Goal: Task Accomplishment & Management: Use online tool/utility

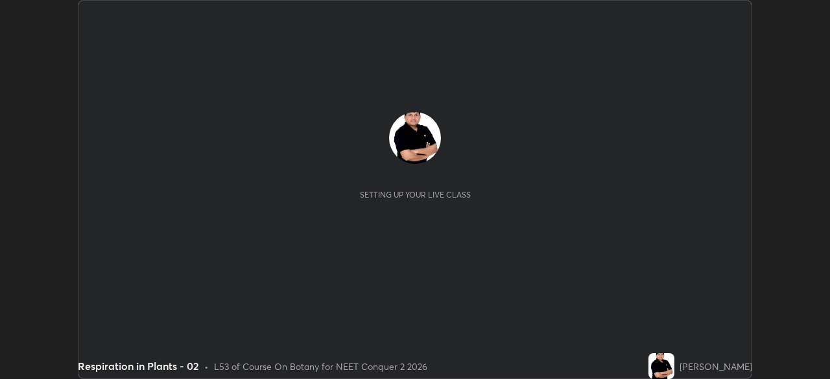
scroll to position [379, 829]
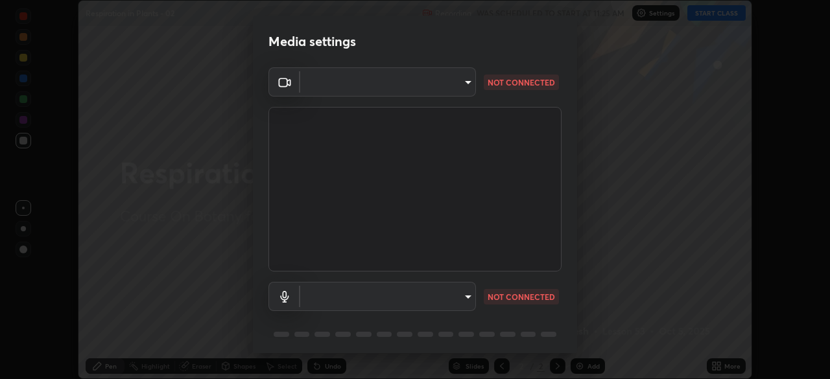
type input "1170694498857cb11788a0b7ae79d5cf1e08a6c331eb8d7031f90166f8fae325"
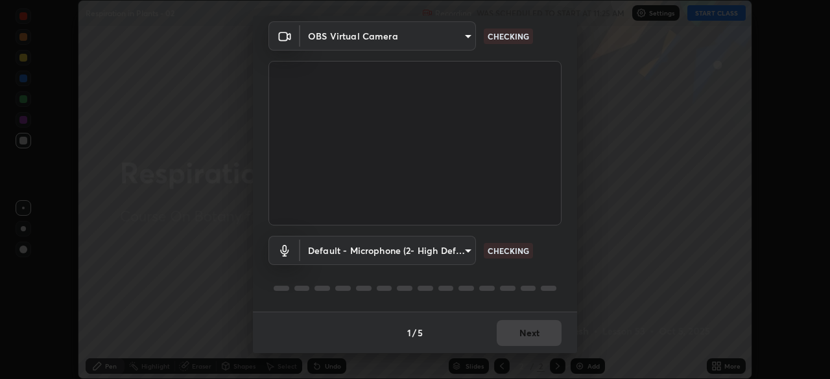
click at [466, 252] on body "Erase all Respiration in Plants - 02 Recording WAS SCHEDULED TO START AT 11:25 …" at bounding box center [415, 189] width 830 height 379
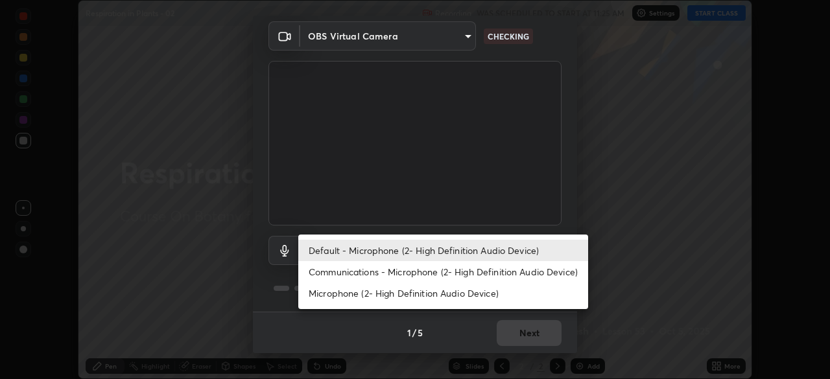
click at [474, 272] on li "Communications - Microphone (2- High Definition Audio Device)" at bounding box center [443, 271] width 290 height 21
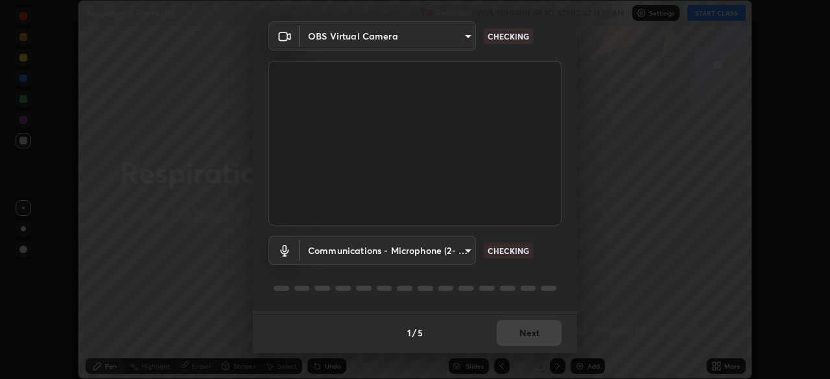
click at [471, 250] on body "Erase all Respiration in Plants - 02 Recording WAS SCHEDULED TO START AT 11:25 …" at bounding box center [415, 189] width 830 height 379
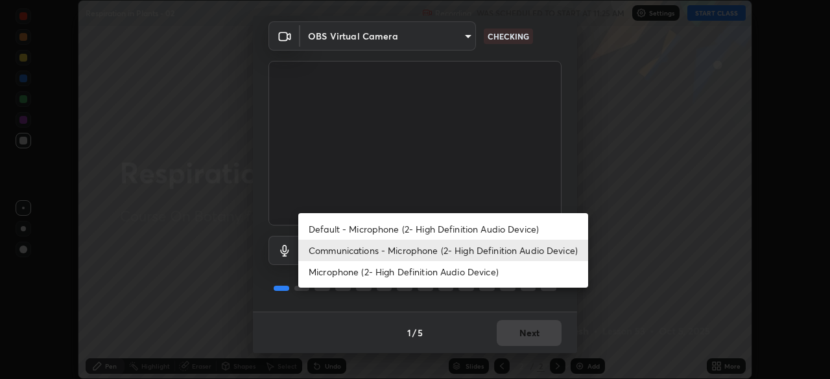
click at [486, 229] on li "Default - Microphone (2- High Definition Audio Device)" at bounding box center [443, 229] width 290 height 21
type input "default"
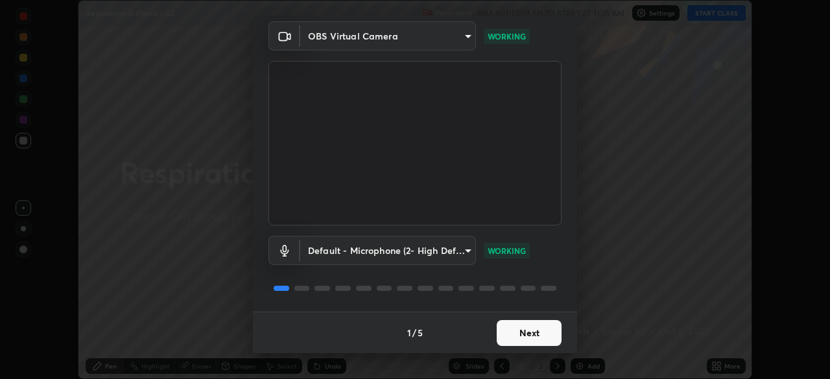
click at [534, 331] on button "Next" at bounding box center [529, 333] width 65 height 26
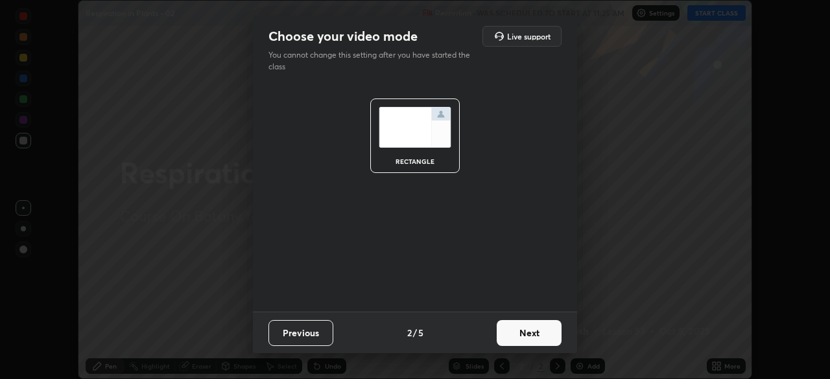
scroll to position [0, 0]
click at [539, 332] on button "Next" at bounding box center [529, 333] width 65 height 26
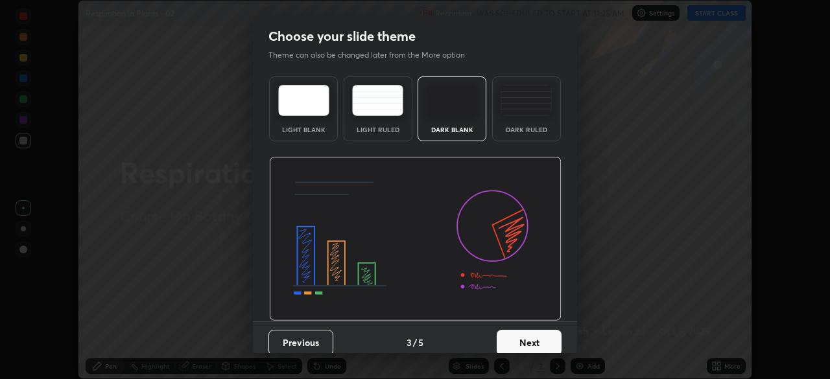
click at [538, 339] on button "Next" at bounding box center [529, 343] width 65 height 26
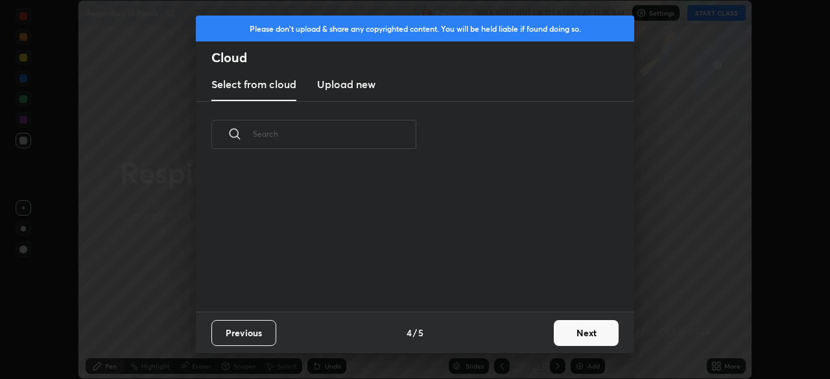
scroll to position [144, 416]
click at [578, 333] on button "Next" at bounding box center [586, 333] width 65 height 26
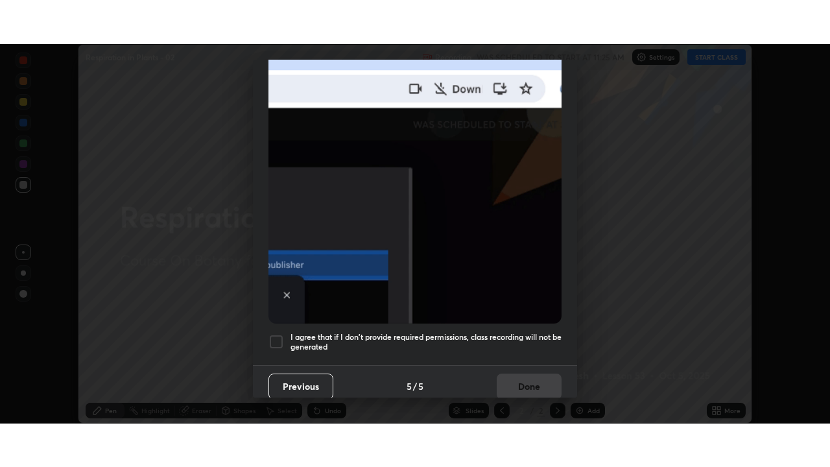
scroll to position [311, 0]
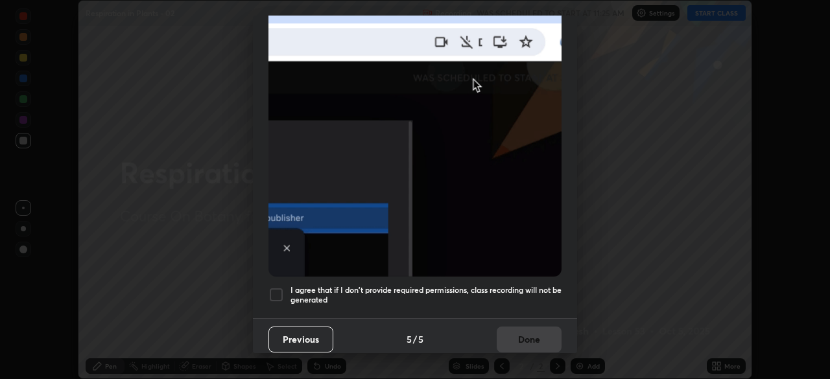
click at [277, 287] on div at bounding box center [276, 295] width 16 height 16
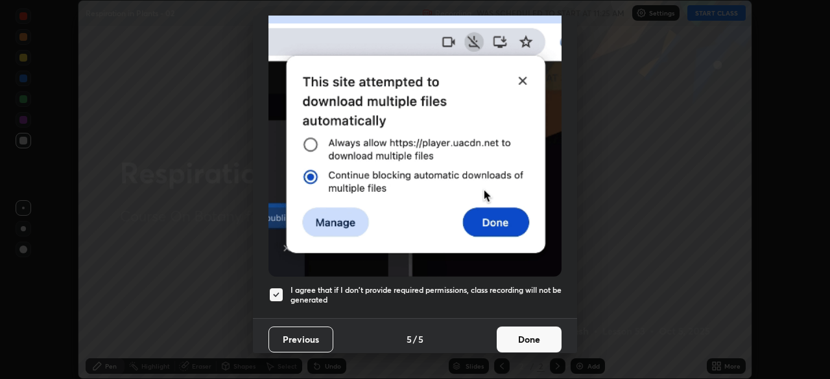
click at [515, 329] on button "Done" at bounding box center [529, 340] width 65 height 26
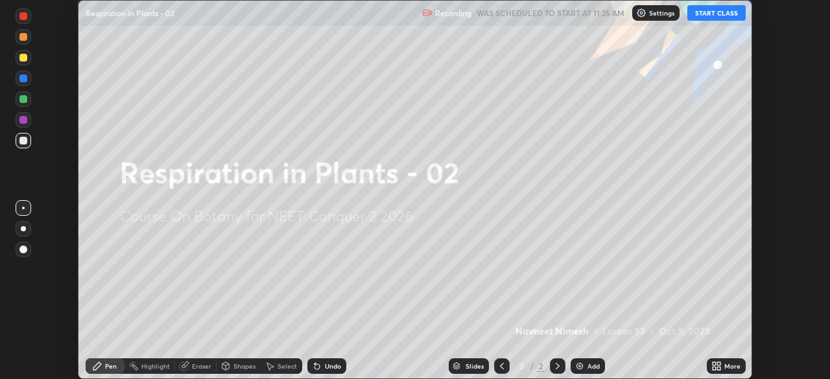
click at [717, 365] on icon at bounding box center [718, 363] width 3 height 3
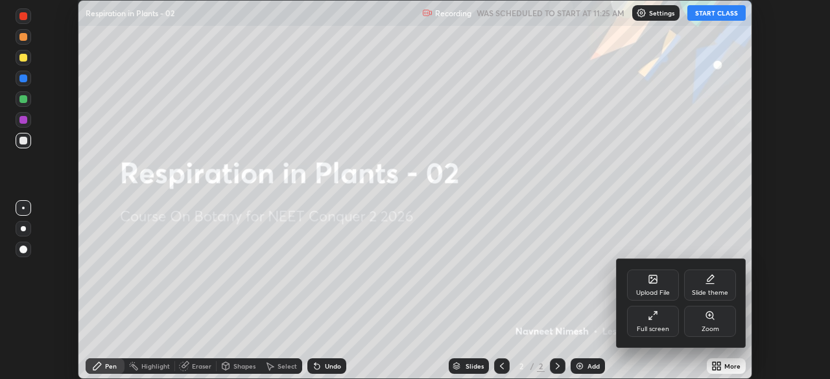
click at [655, 313] on icon at bounding box center [655, 313] width 3 height 3
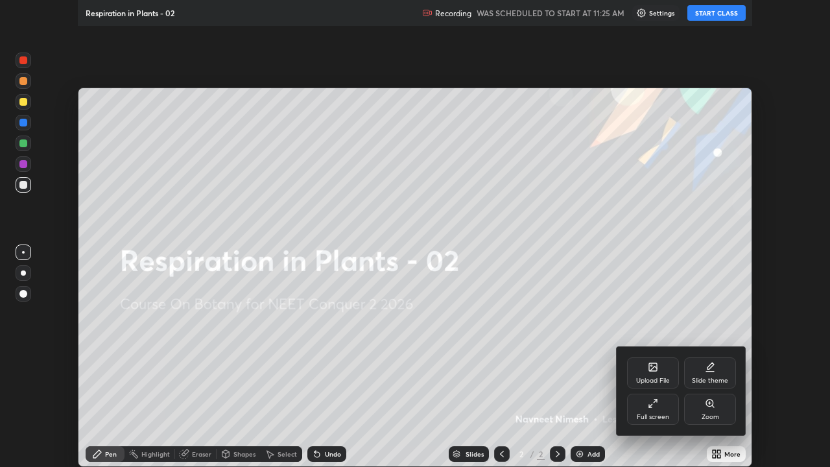
scroll to position [467, 830]
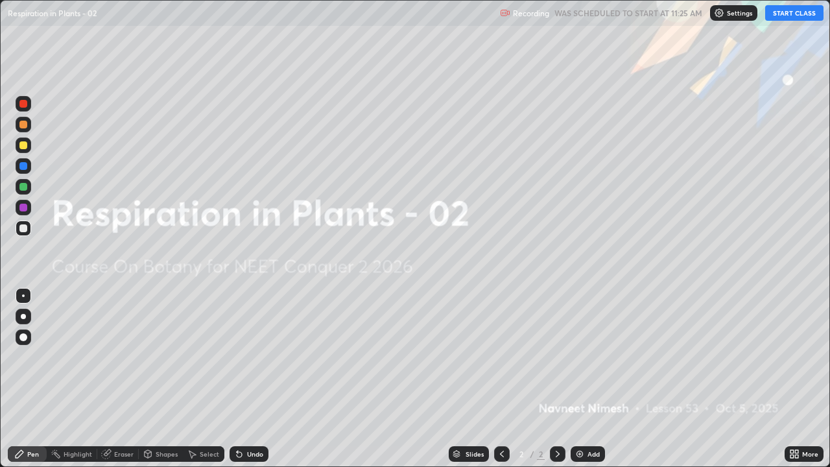
click at [788, 18] on button "START CLASS" at bounding box center [794, 13] width 58 height 16
click at [583, 379] on img at bounding box center [579, 454] width 10 height 10
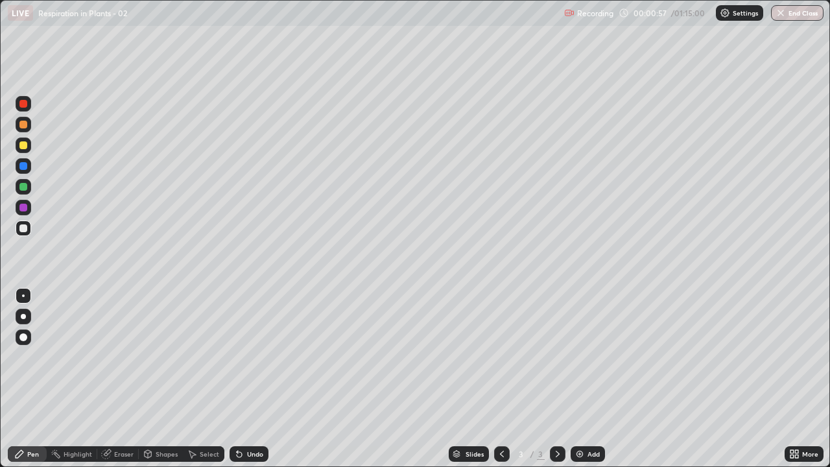
click at [23, 129] on div at bounding box center [24, 125] width 16 height 16
click at [23, 336] on div at bounding box center [23, 337] width 8 height 8
click at [238, 379] on icon at bounding box center [239, 454] width 5 height 5
click at [237, 379] on icon at bounding box center [237, 451] width 1 height 1
click at [24, 187] on div at bounding box center [23, 187] width 8 height 8
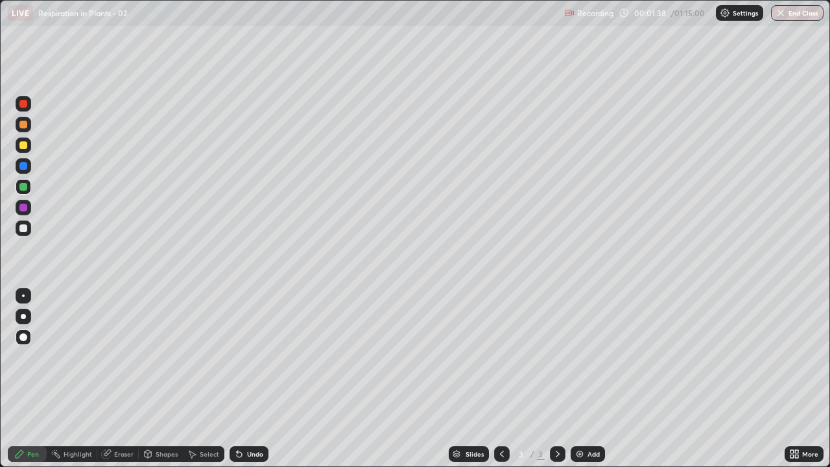
click at [29, 227] on div at bounding box center [24, 228] width 16 height 16
click at [25, 230] on div at bounding box center [23, 228] width 8 height 8
click at [25, 147] on div at bounding box center [23, 145] width 8 height 8
click at [584, 379] on div "Add" at bounding box center [588, 454] width 34 height 16
click at [25, 124] on div at bounding box center [23, 125] width 8 height 8
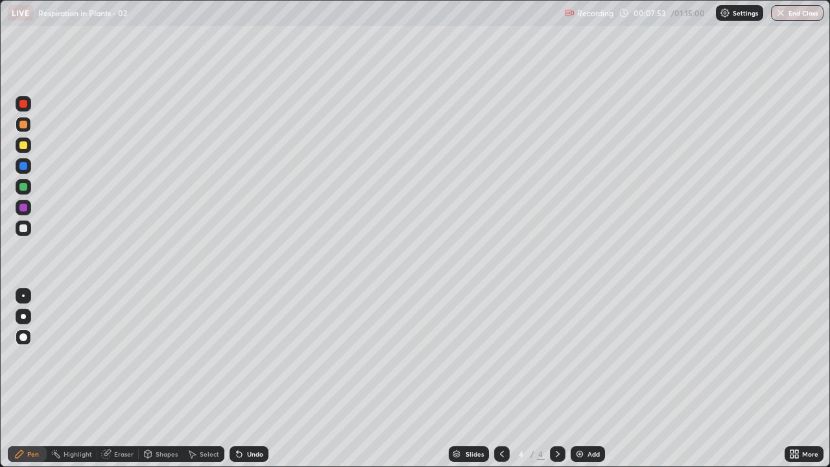
click at [23, 147] on div at bounding box center [23, 145] width 8 height 8
click at [26, 231] on div at bounding box center [23, 228] width 8 height 8
click at [25, 148] on div at bounding box center [23, 145] width 8 height 8
click at [237, 379] on icon at bounding box center [237, 451] width 1 height 1
click at [20, 226] on div at bounding box center [23, 228] width 8 height 8
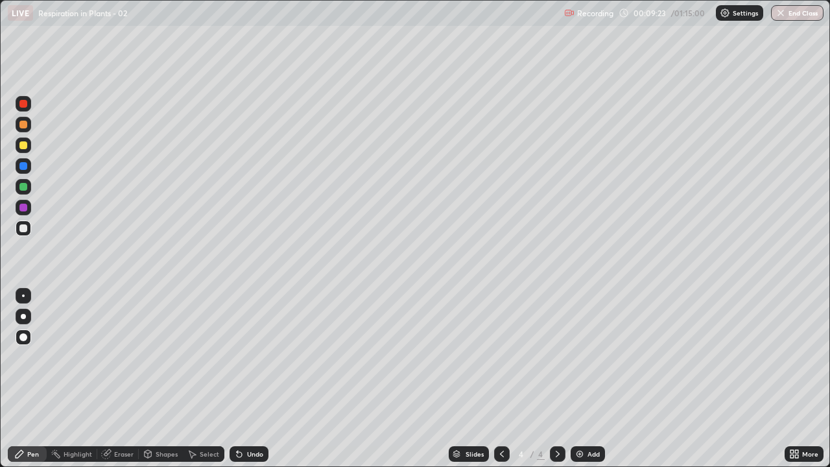
click at [24, 208] on div at bounding box center [23, 208] width 8 height 8
click at [24, 166] on div at bounding box center [23, 166] width 8 height 8
click at [25, 185] on div at bounding box center [23, 187] width 8 height 8
click at [24, 146] on div at bounding box center [23, 145] width 8 height 8
click at [29, 228] on div at bounding box center [24, 228] width 16 height 16
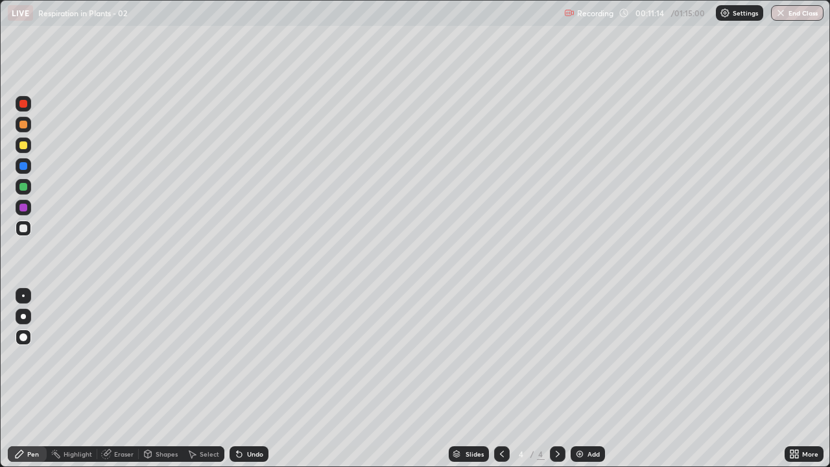
click at [29, 206] on div at bounding box center [24, 208] width 16 height 16
click at [23, 146] on div at bounding box center [23, 145] width 8 height 8
click at [26, 230] on div at bounding box center [23, 228] width 8 height 8
click at [28, 207] on div at bounding box center [24, 208] width 16 height 16
click at [23, 206] on div at bounding box center [23, 208] width 8 height 8
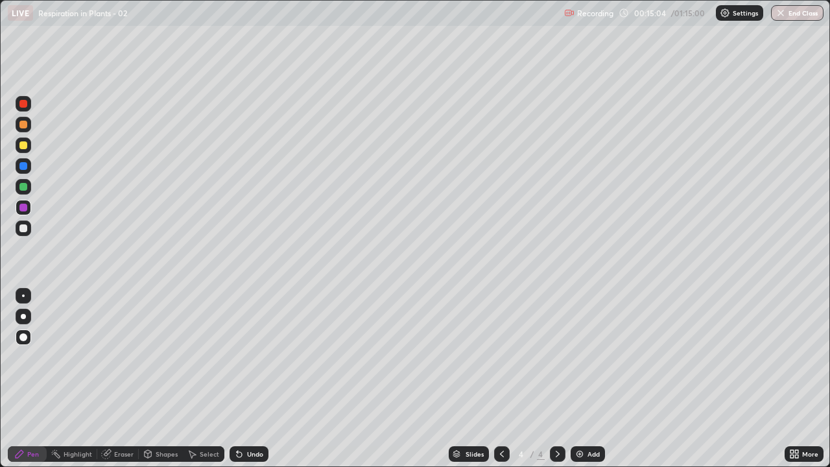
click at [24, 145] on div at bounding box center [23, 145] width 8 height 8
click at [163, 379] on div "Shapes" at bounding box center [167, 454] width 22 height 6
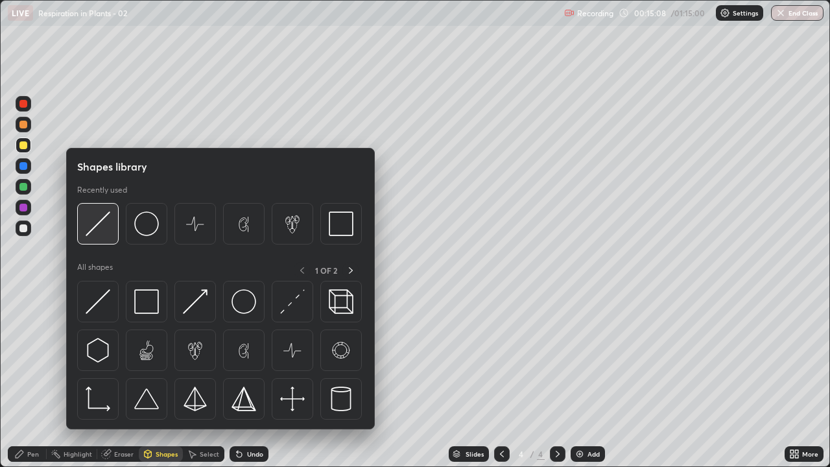
click at [101, 224] on img at bounding box center [98, 223] width 25 height 25
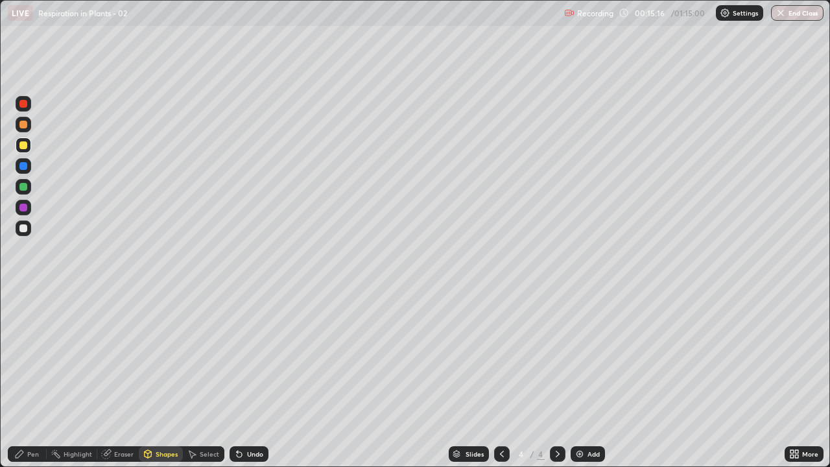
click at [237, 379] on icon at bounding box center [239, 454] width 5 height 5
click at [24, 228] on div at bounding box center [23, 228] width 8 height 8
click at [38, 379] on div "Pen" at bounding box center [33, 454] width 12 height 6
click at [23, 147] on div at bounding box center [23, 145] width 8 height 8
click at [25, 226] on div at bounding box center [23, 228] width 8 height 8
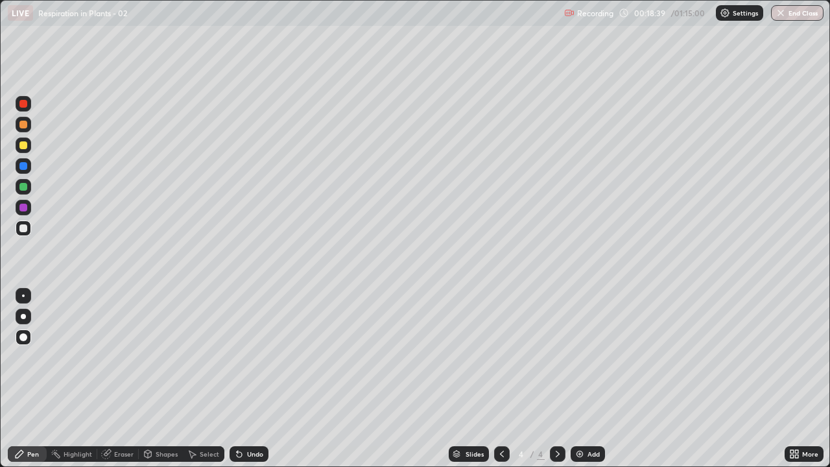
click at [28, 206] on div at bounding box center [24, 208] width 16 height 16
click at [24, 229] on div at bounding box center [23, 228] width 8 height 8
click at [28, 147] on div at bounding box center [24, 145] width 16 height 16
click at [29, 227] on div at bounding box center [24, 228] width 16 height 16
click at [27, 145] on div at bounding box center [23, 145] width 8 height 8
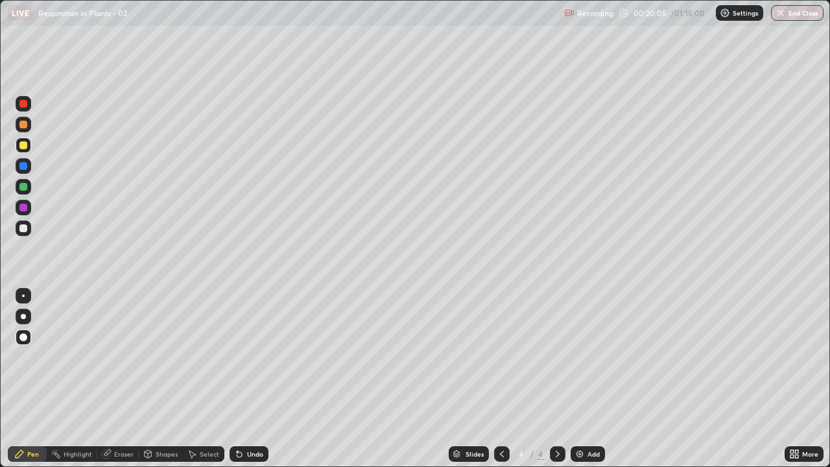
click at [24, 227] on div at bounding box center [23, 228] width 8 height 8
click at [24, 206] on div at bounding box center [23, 208] width 8 height 8
click at [25, 168] on div at bounding box center [23, 166] width 8 height 8
click at [26, 228] on div at bounding box center [23, 228] width 8 height 8
click at [25, 109] on div at bounding box center [24, 104] width 16 height 16
